Goal: Task Accomplishment & Management: Use online tool/utility

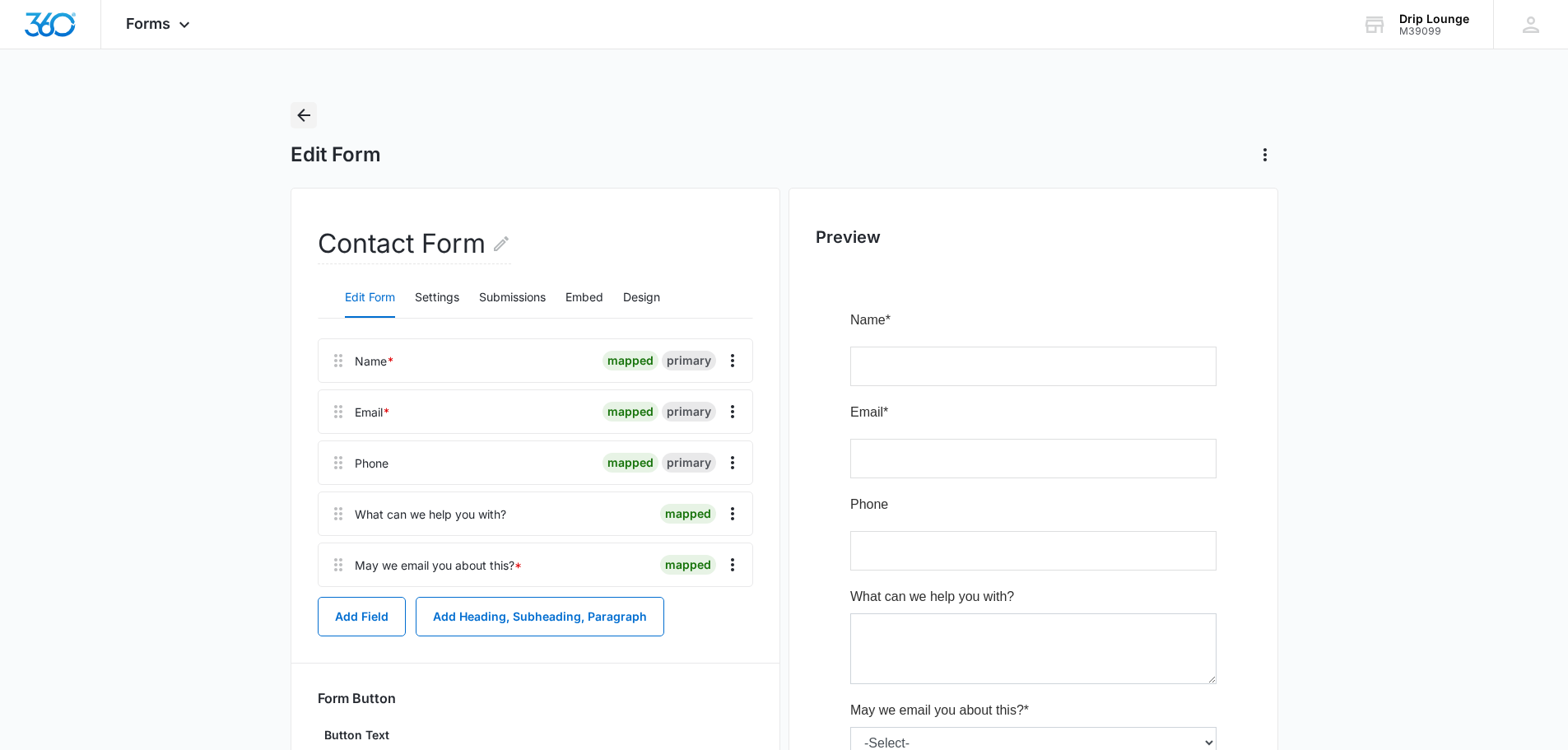
click at [304, 114] on icon "Back" at bounding box center [303, 115] width 20 height 20
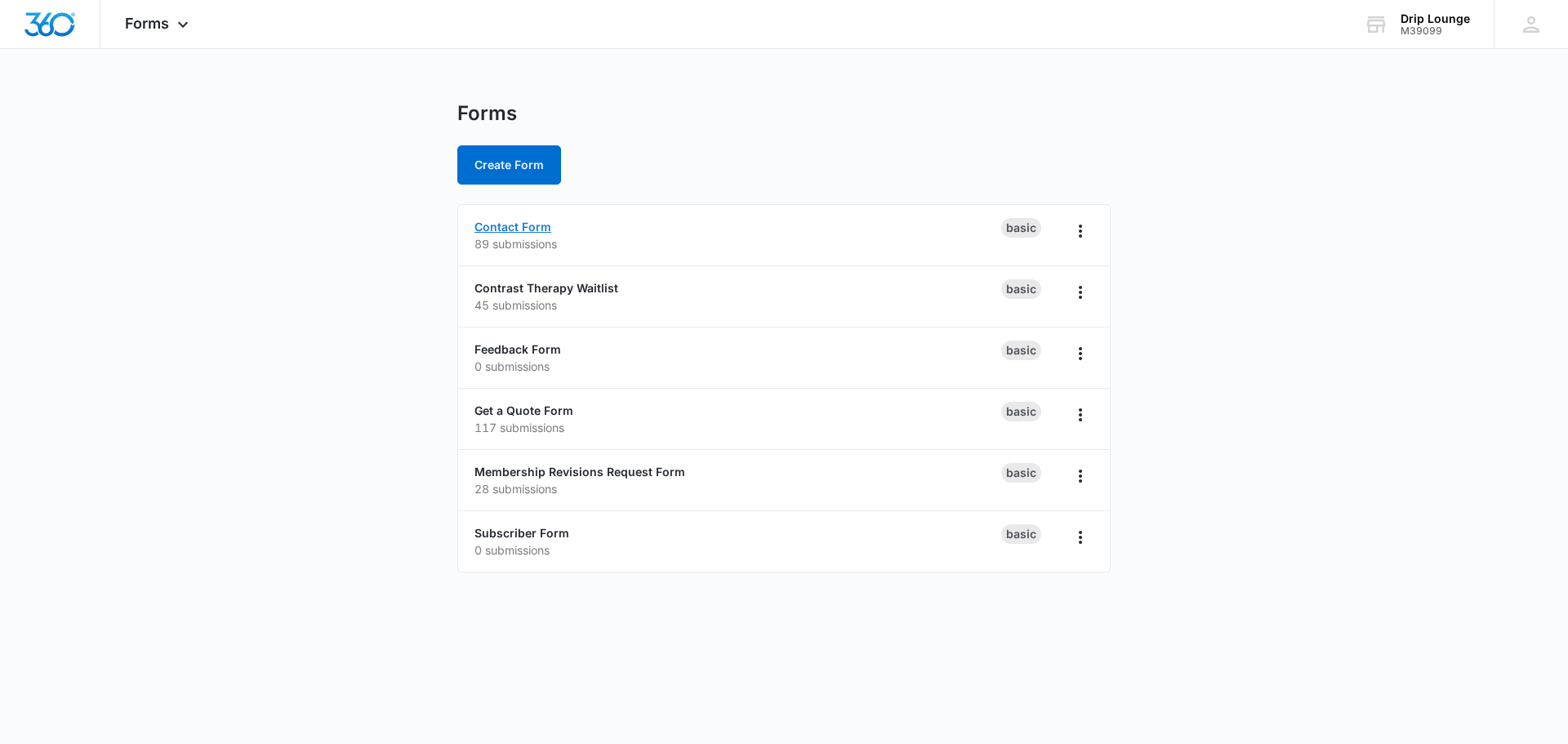
click at [514, 227] on link "Contact Form" at bounding box center [512, 227] width 77 height 14
